Goal: Information Seeking & Learning: Check status

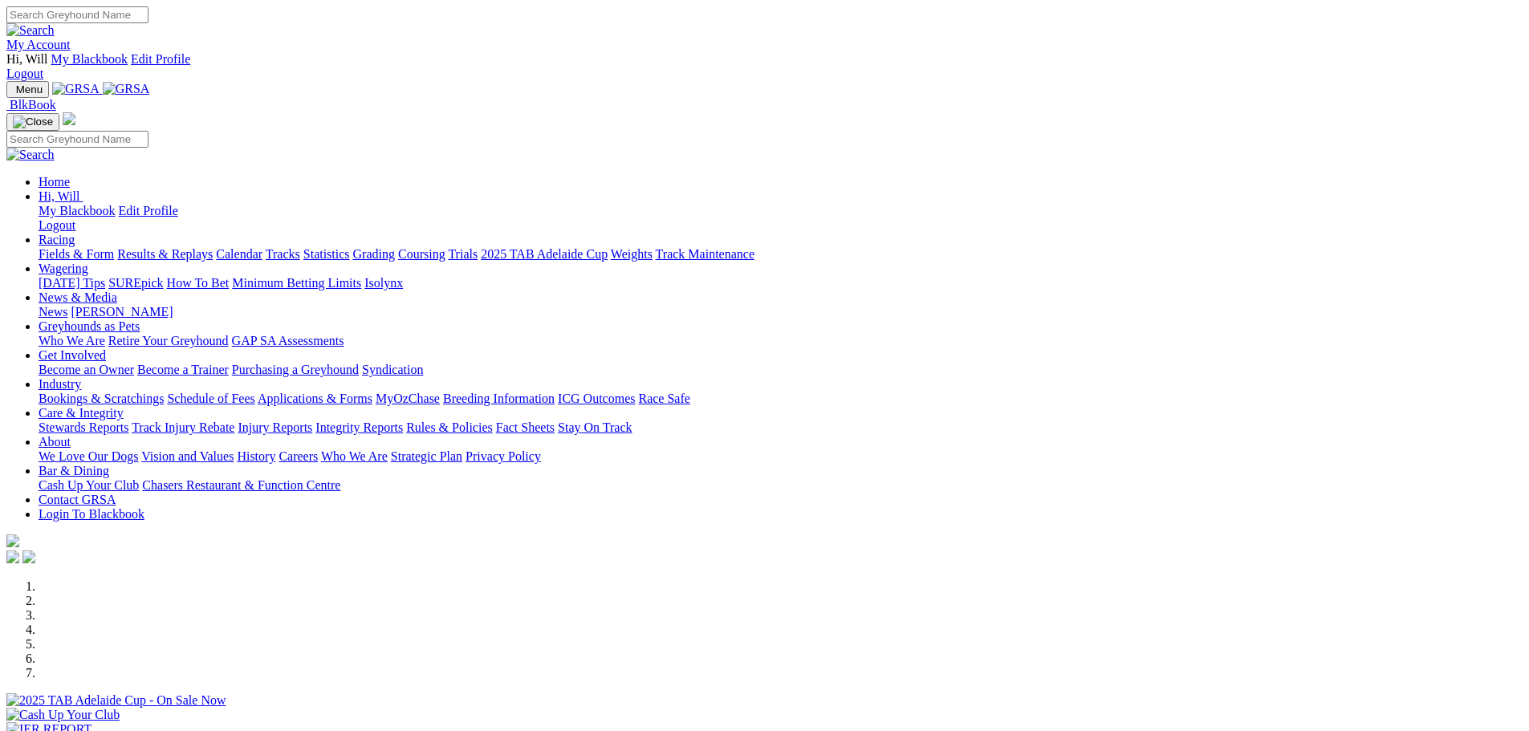
click at [213, 247] on link "Results & Replays" at bounding box center [165, 254] width 96 height 14
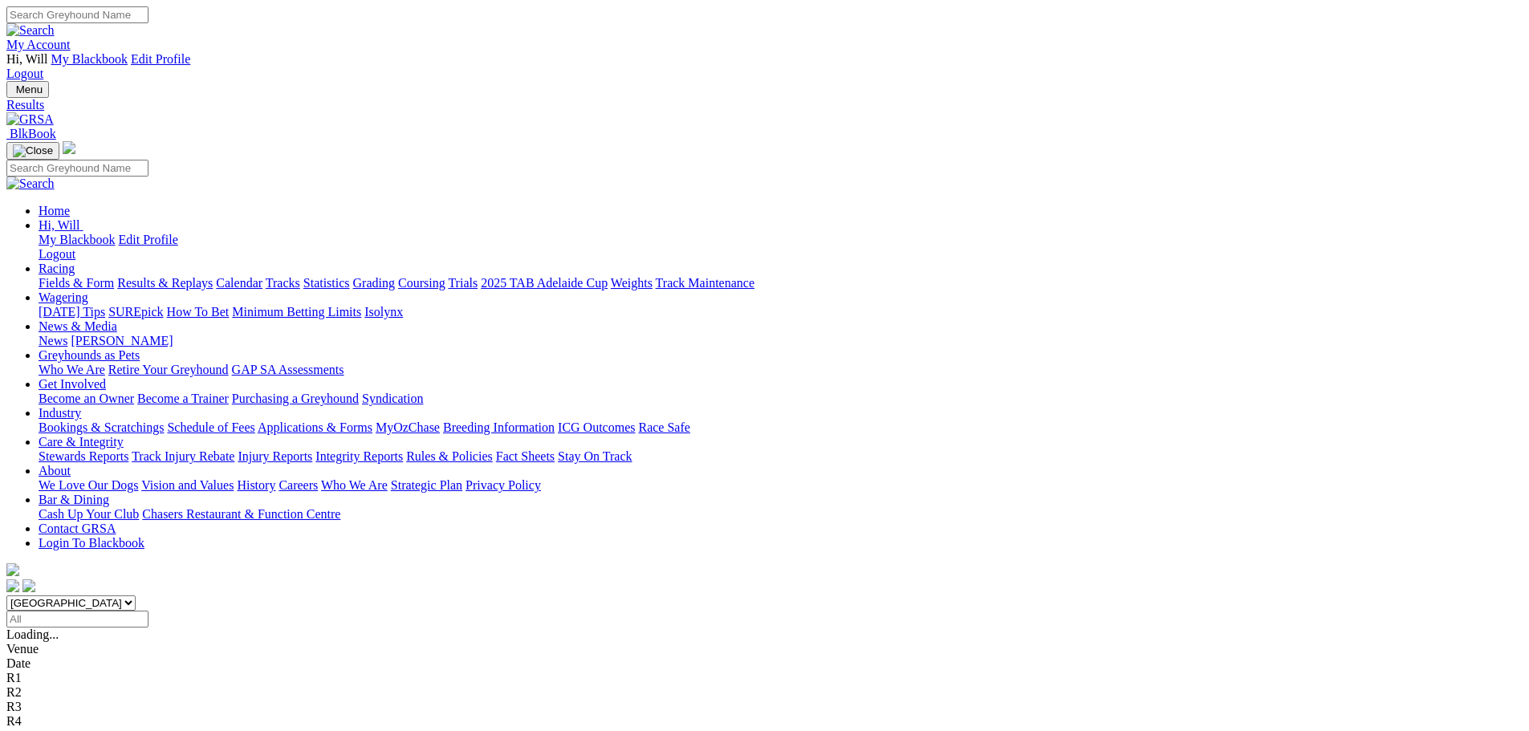
click at [22, 685] on span "R4" at bounding box center [13, 692] width 15 height 14
click at [22, 671] on span "R3" at bounding box center [13, 678] width 15 height 14
click at [22, 656] on link "R2" at bounding box center [13, 663] width 15 height 14
click at [60, 642] on span "5 8 4 1" at bounding box center [42, 649] width 35 height 14
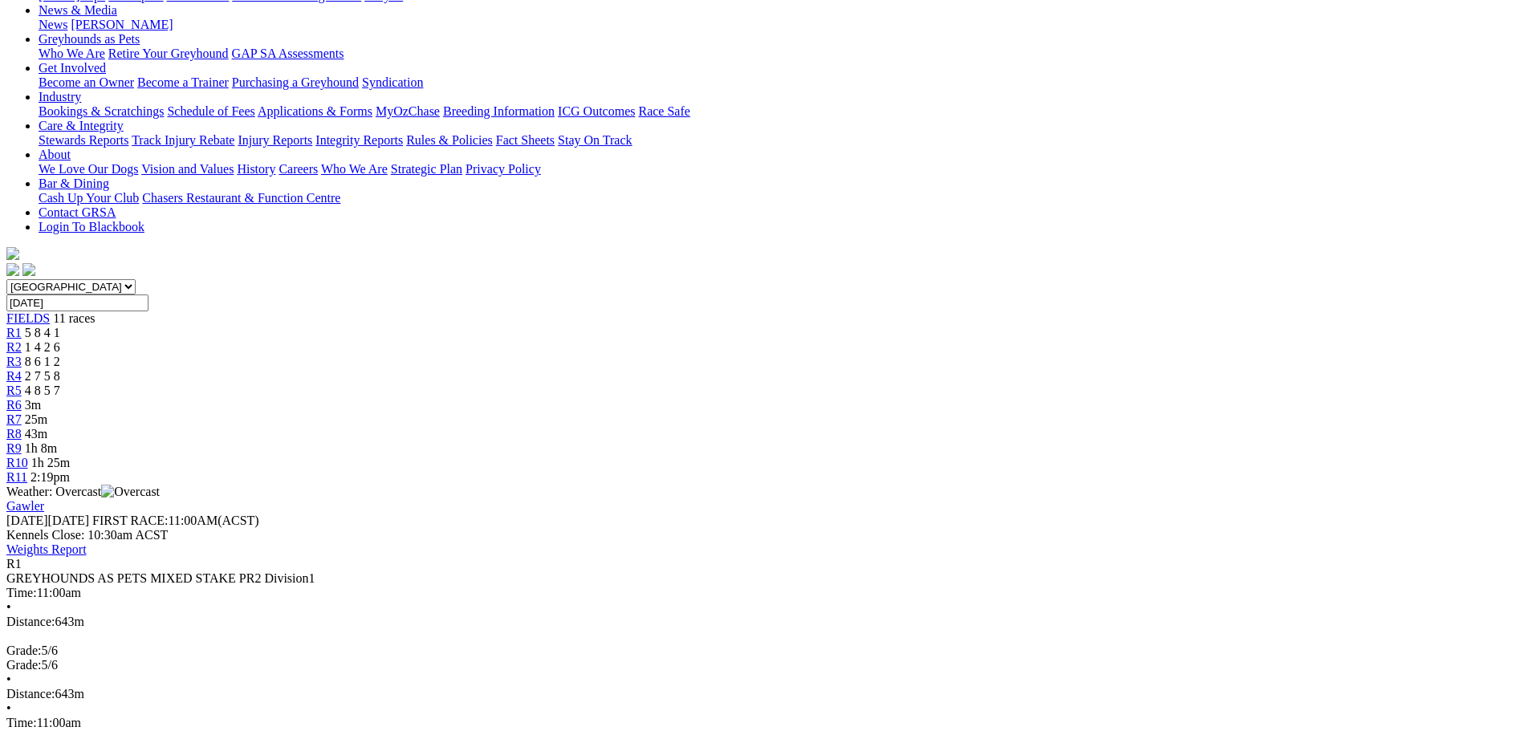
scroll to position [321, 0]
